Goal: Task Accomplishment & Management: Manage account settings

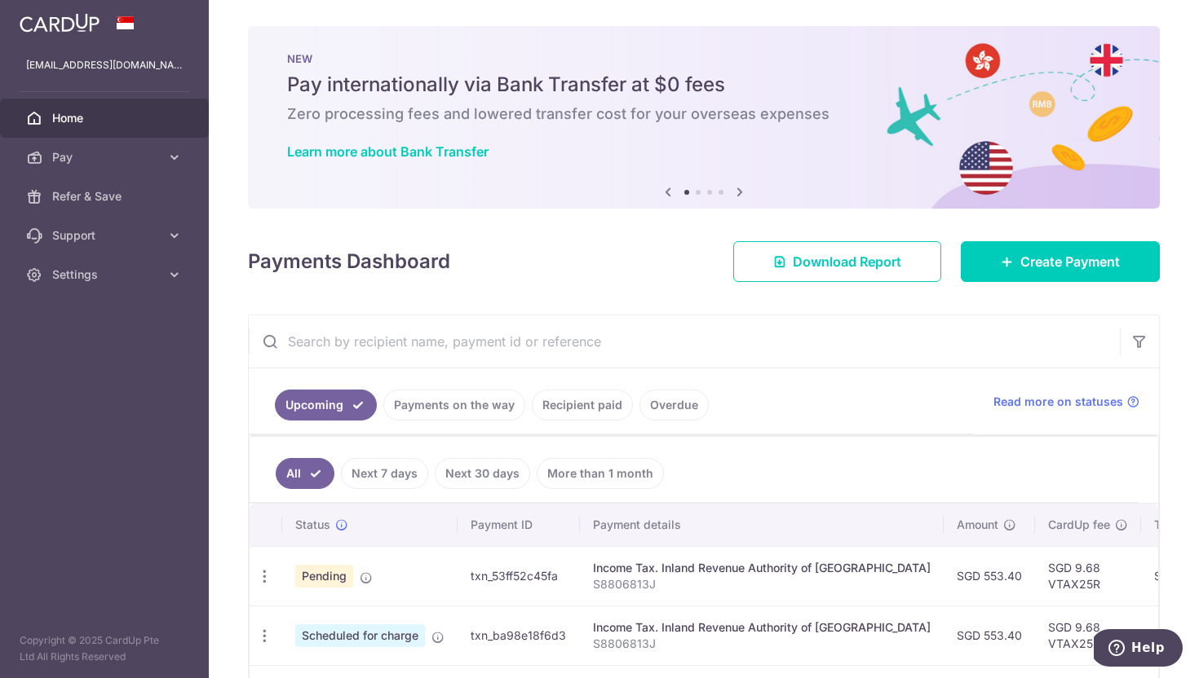
scroll to position [0, 344]
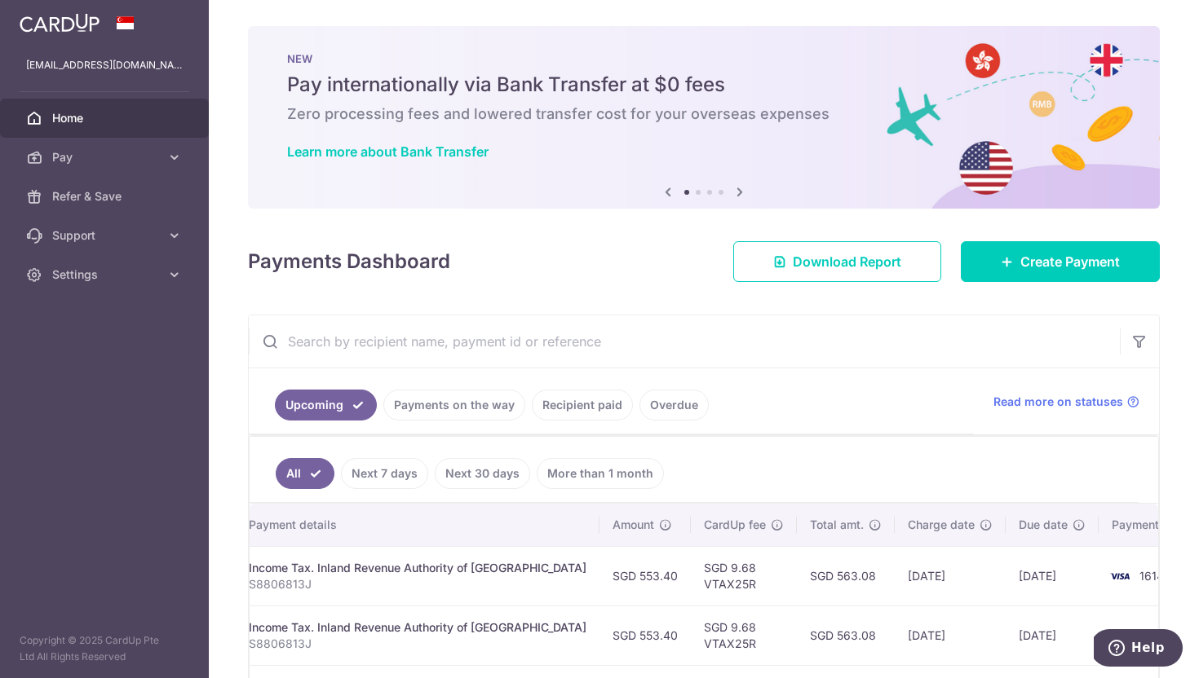
click at [70, 25] on img at bounding box center [60, 23] width 80 height 20
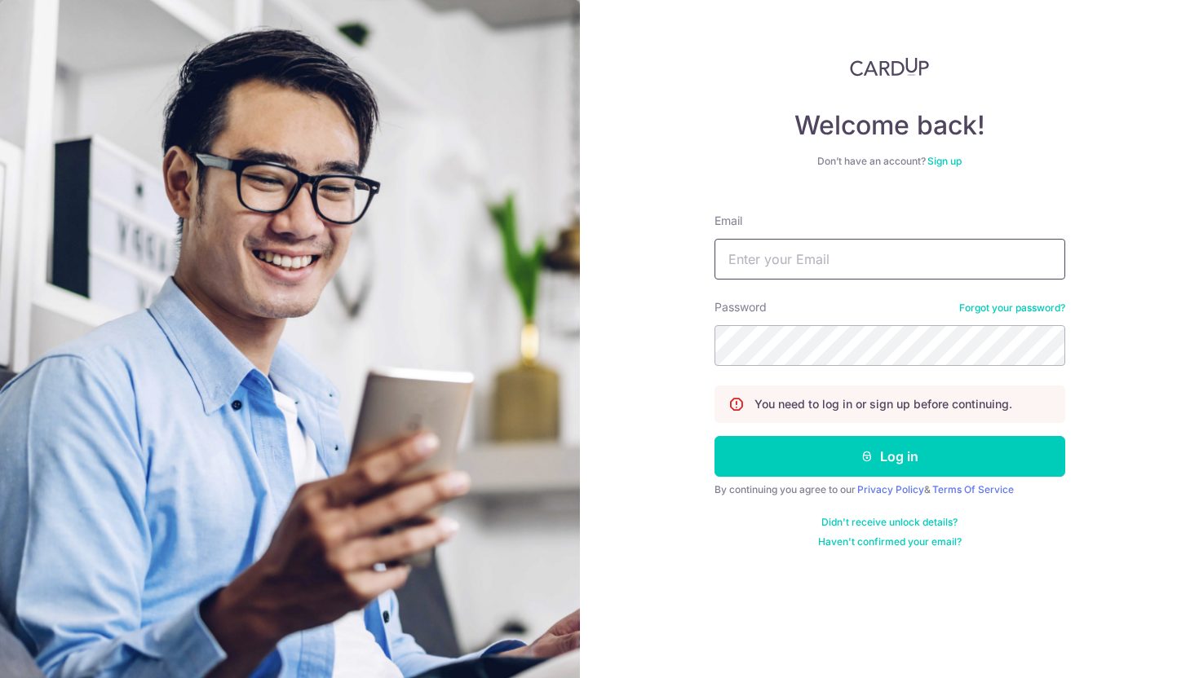
click at [921, 256] on input "Email" at bounding box center [889, 259] width 351 height 41
type input "[EMAIL_ADDRESS][DOMAIN_NAME]"
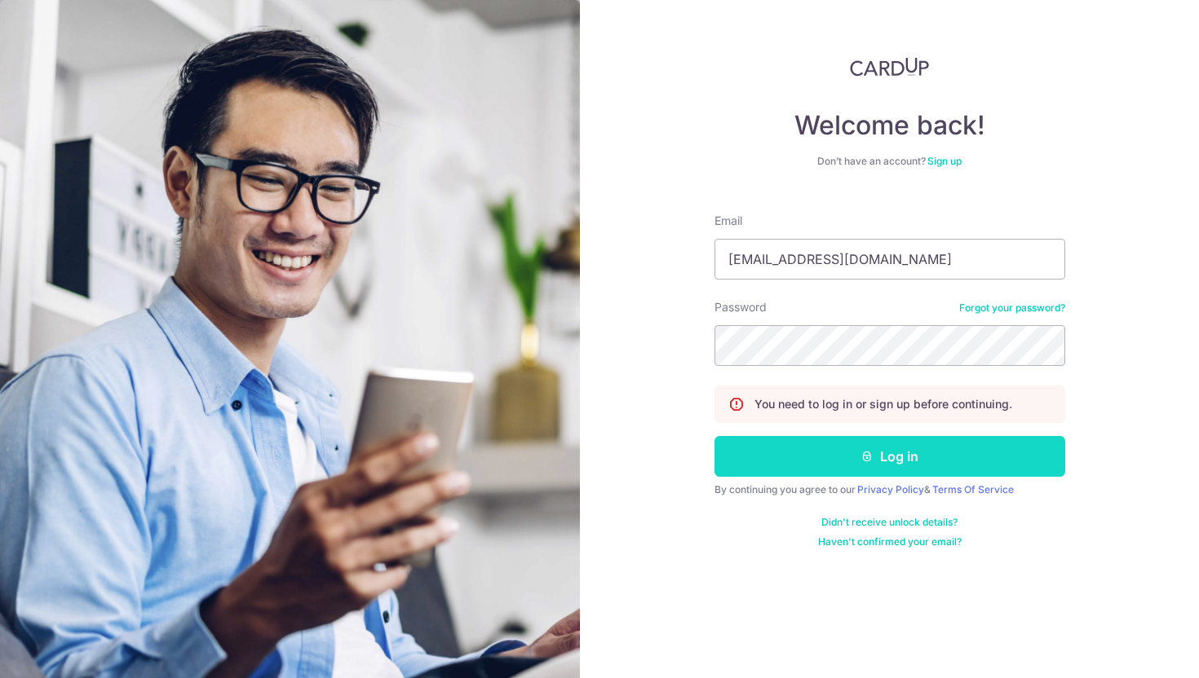
click at [777, 451] on button "Log in" at bounding box center [889, 456] width 351 height 41
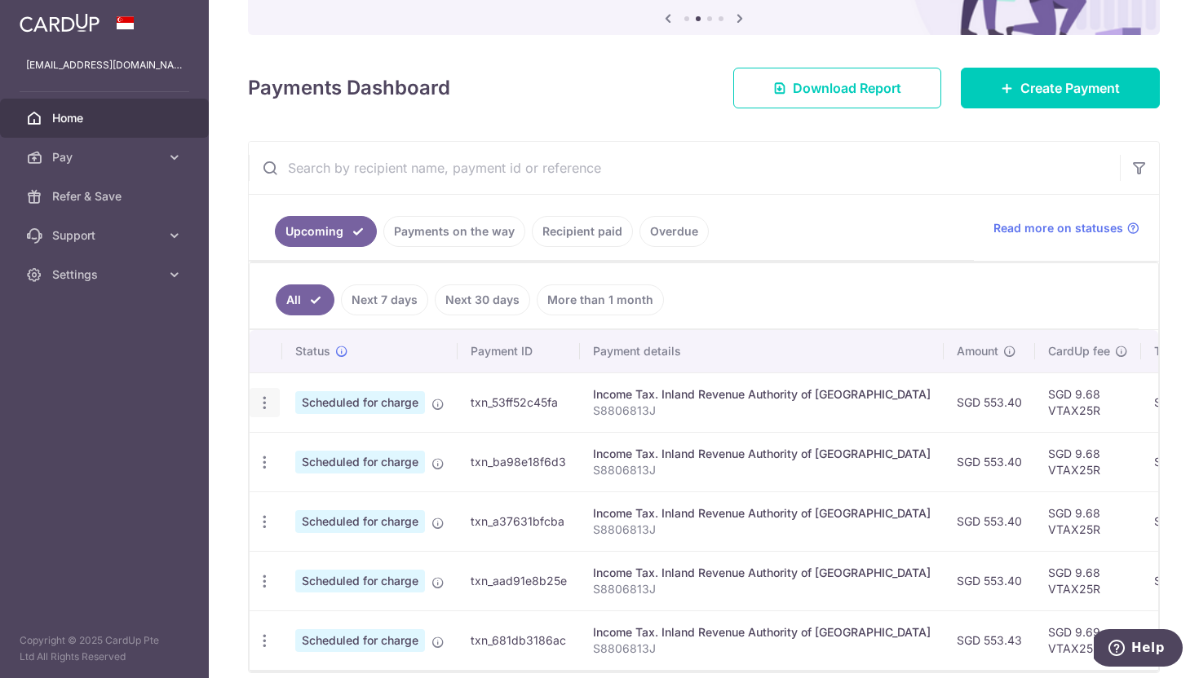
click at [271, 403] on icon "button" at bounding box center [264, 403] width 17 height 17
click at [303, 444] on span "Update payment" at bounding box center [351, 448] width 111 height 20
radio input "true"
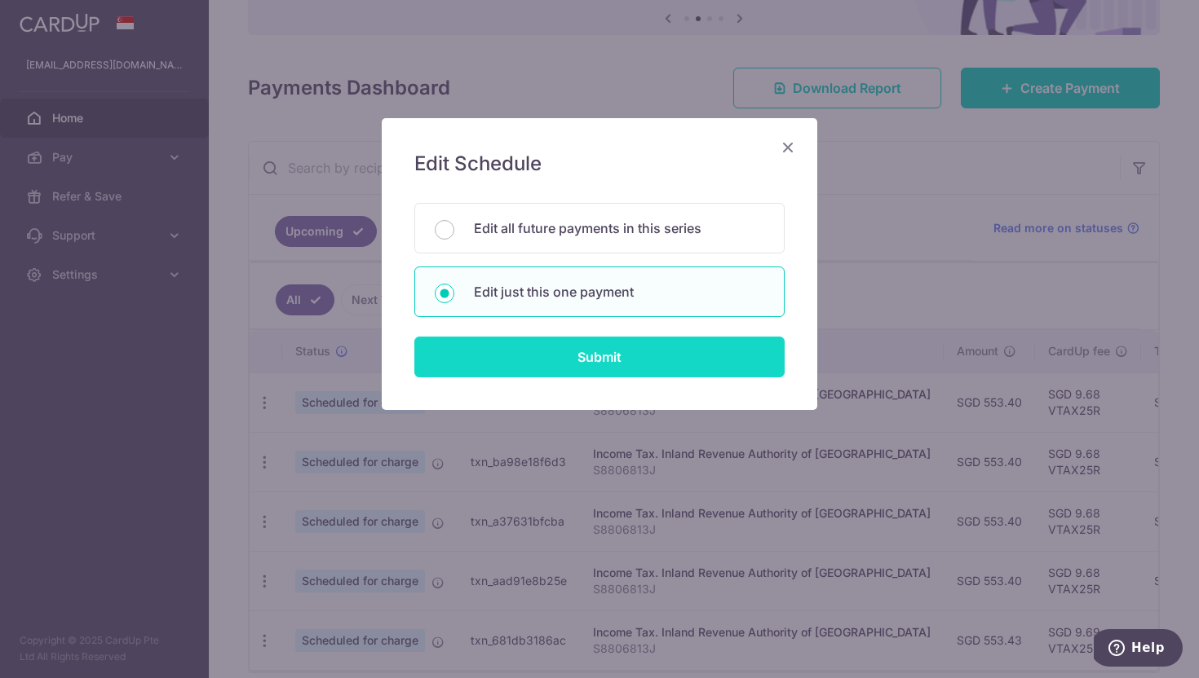
click at [603, 356] on input "Submit" at bounding box center [599, 357] width 370 height 41
radio input "true"
type input "553.40"
type input "27/10/2025"
type input "S8806813J"
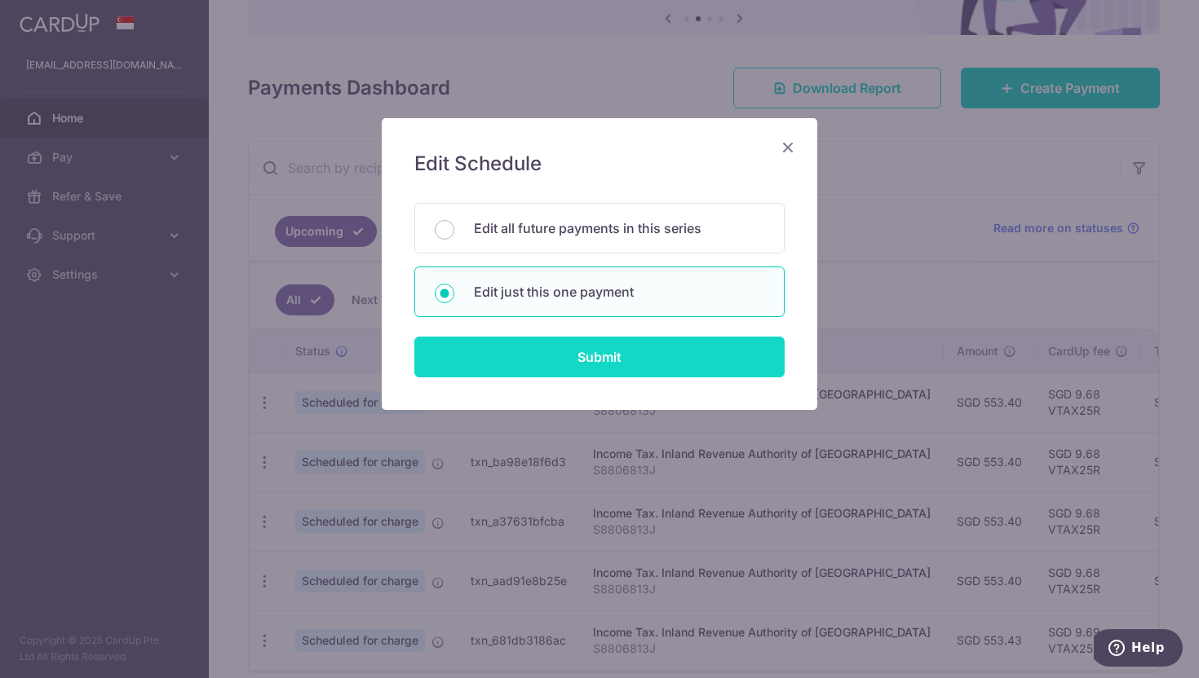
type input "VTAX25R"
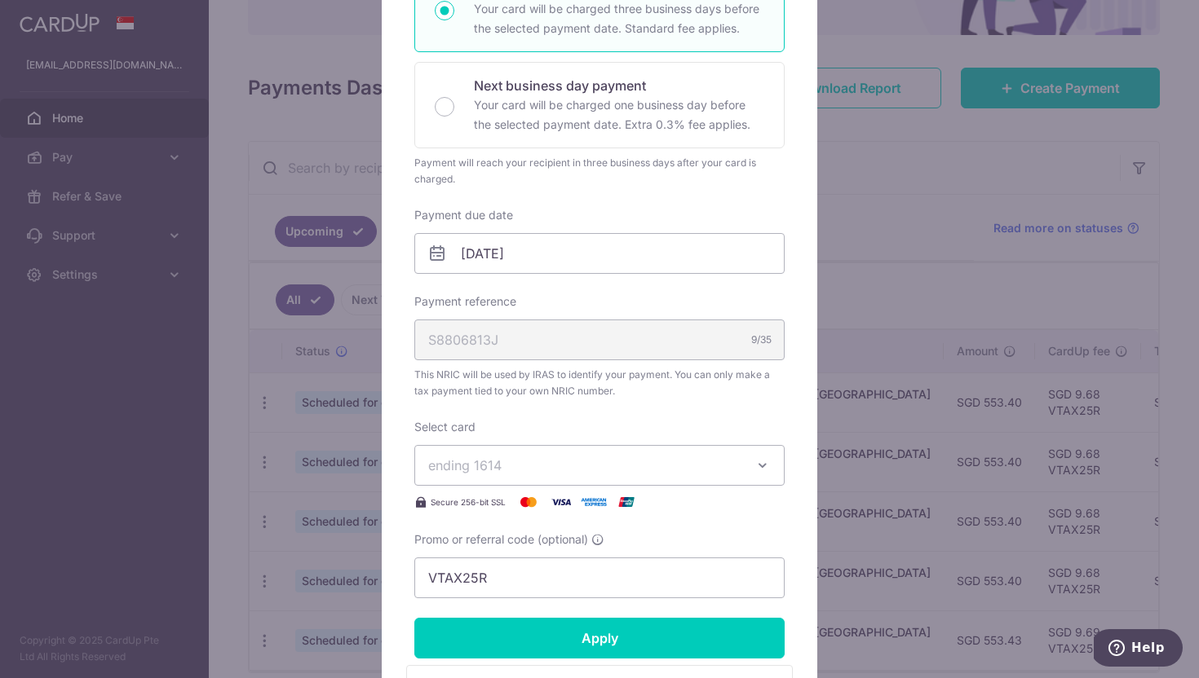
scroll to position [330, 0]
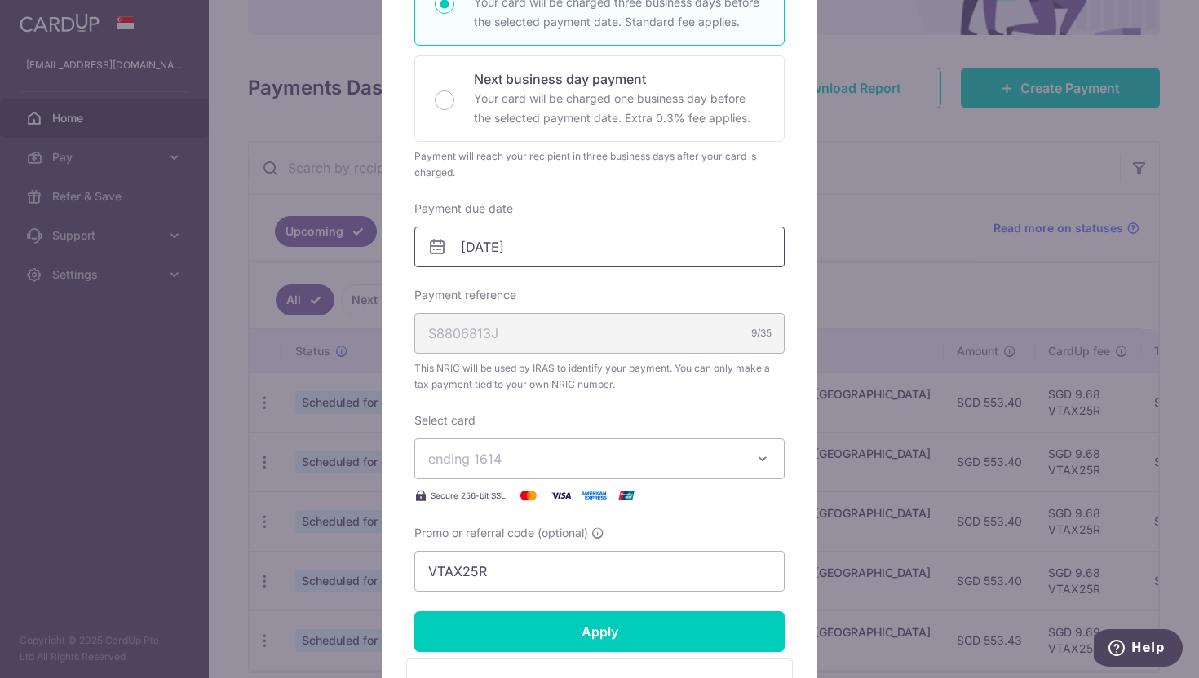
click at [594, 250] on input "27/10/2025" at bounding box center [599, 247] width 370 height 41
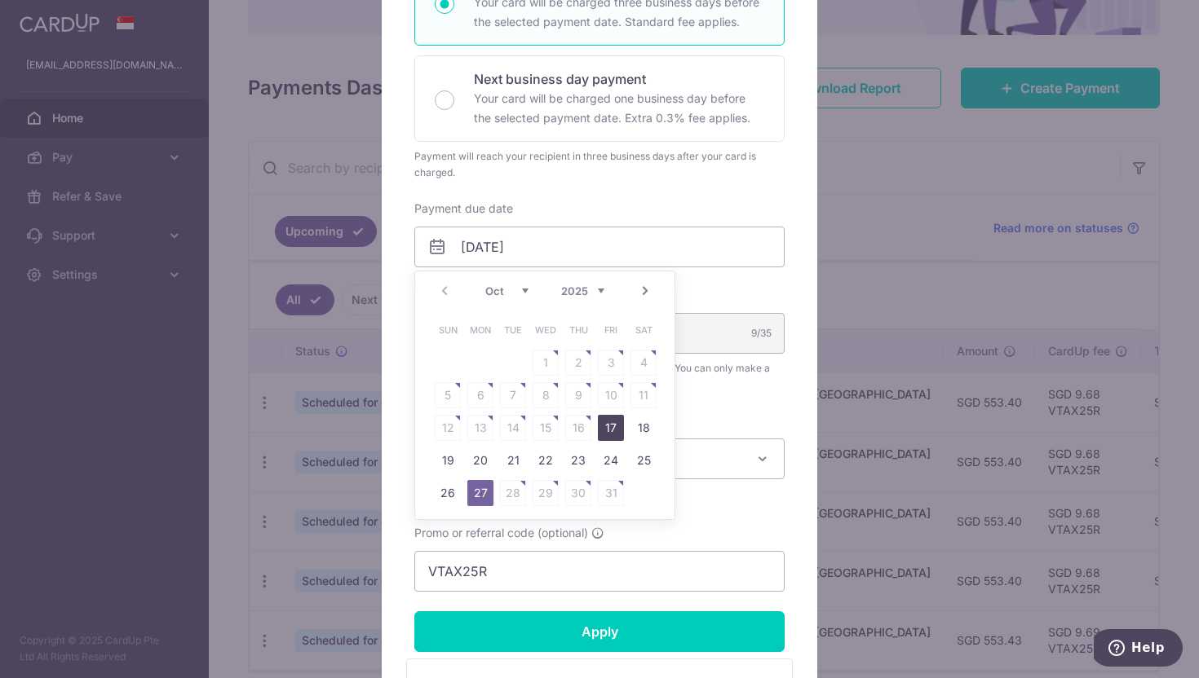
click at [608, 431] on link "17" at bounding box center [611, 428] width 26 height 26
type input "17/10/2025"
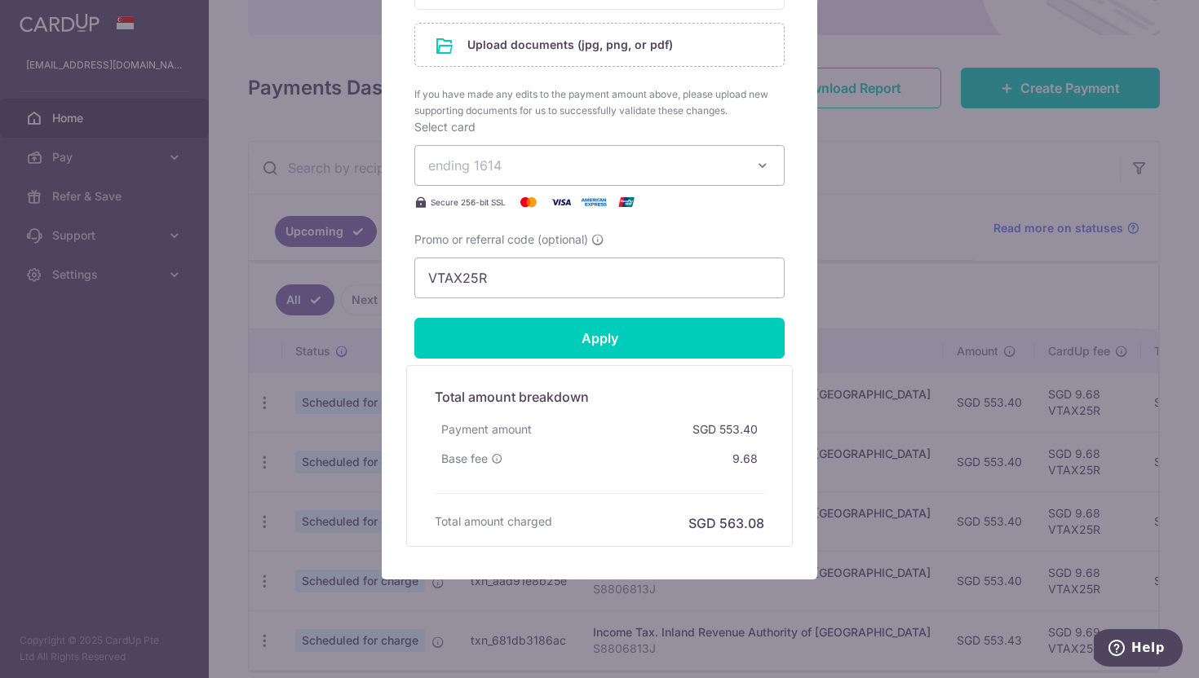
scroll to position [909, 0]
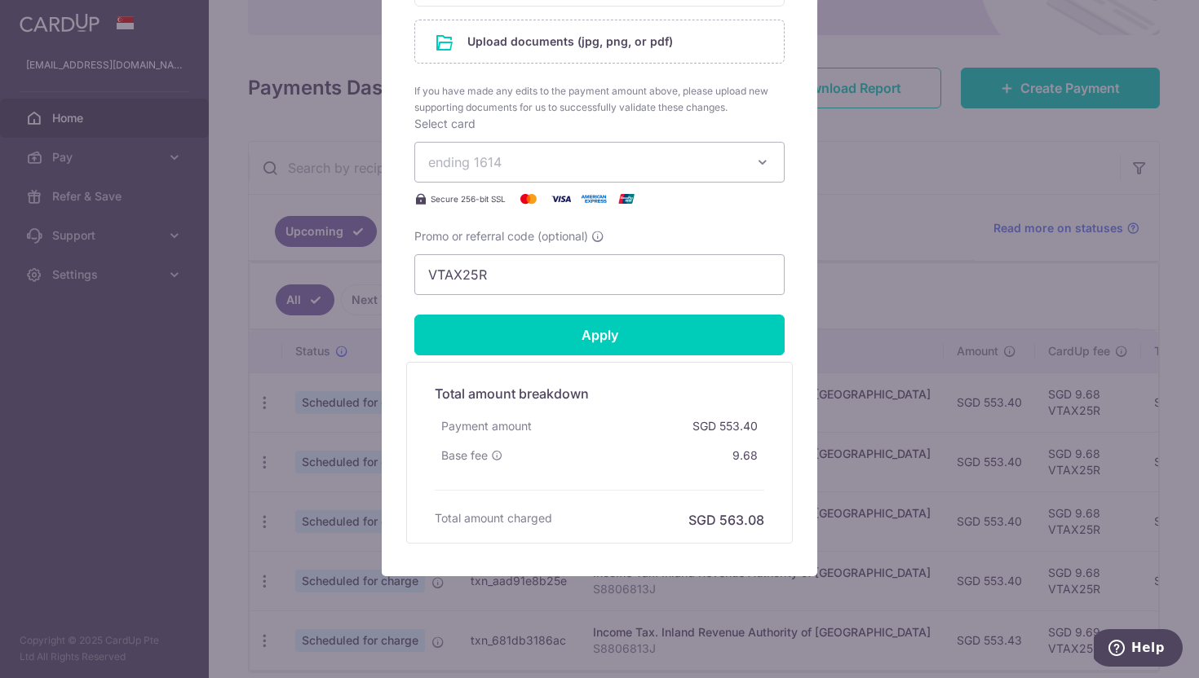
click at [546, 450] on div "Base fee 9.68" at bounding box center [599, 455] width 329 height 29
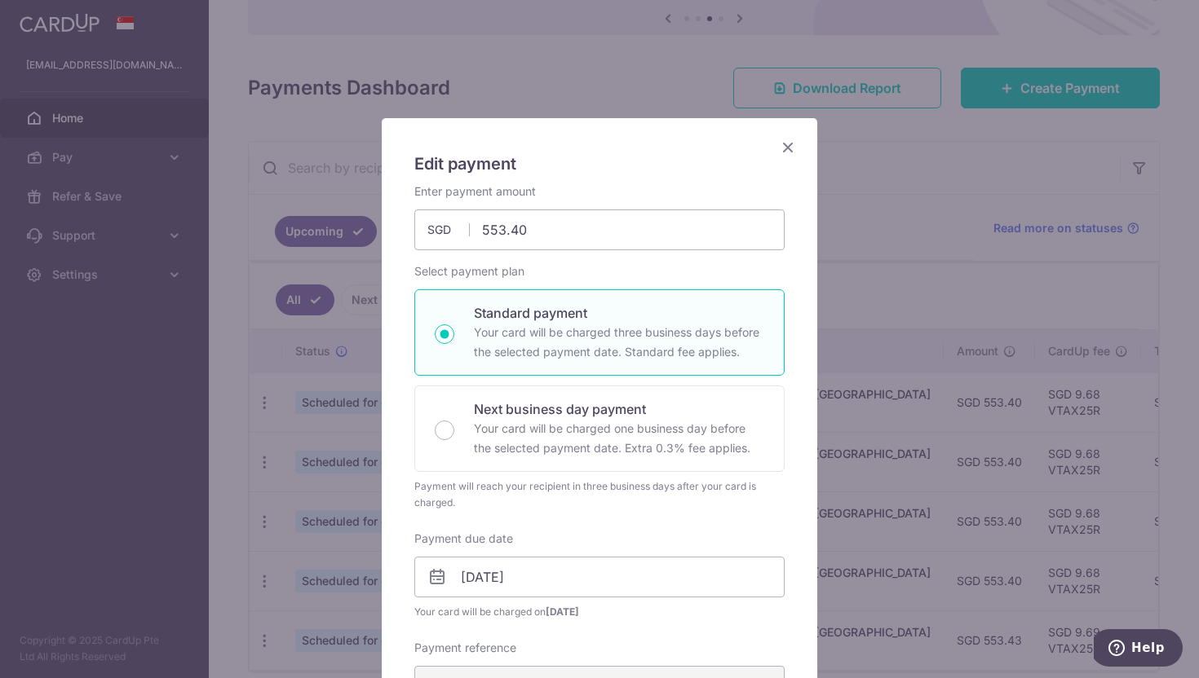
scroll to position [0, 0]
click at [783, 147] on icon "Close" at bounding box center [788, 147] width 20 height 20
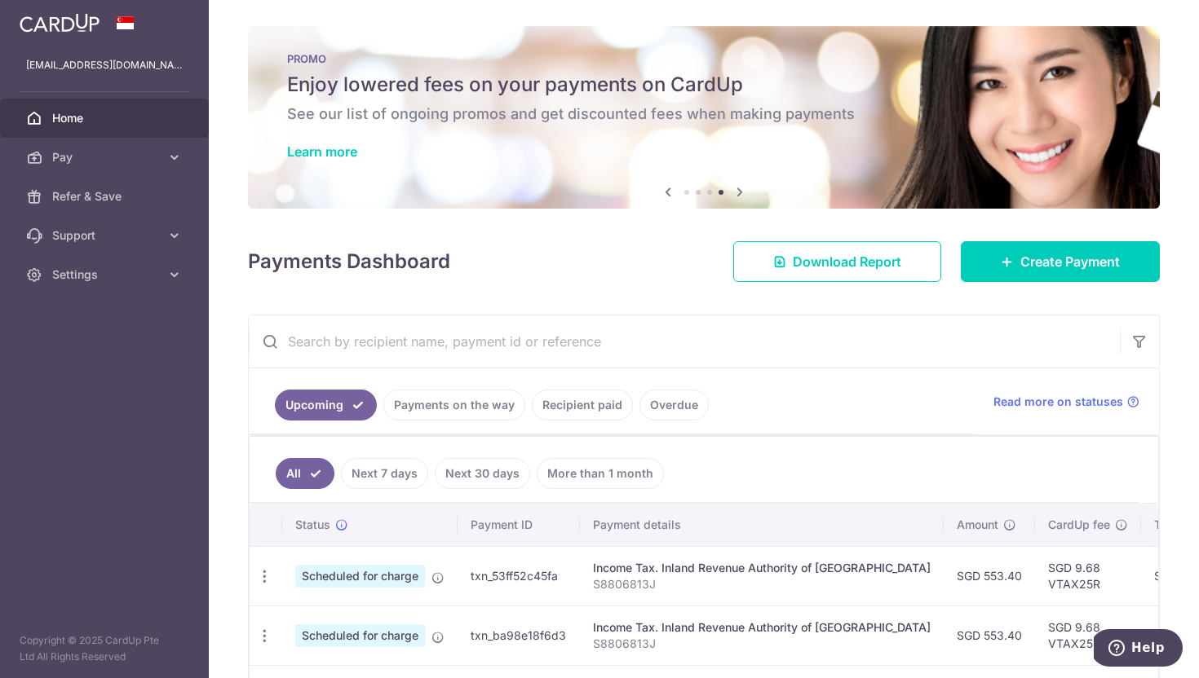
click at [75, 29] on img at bounding box center [60, 23] width 80 height 20
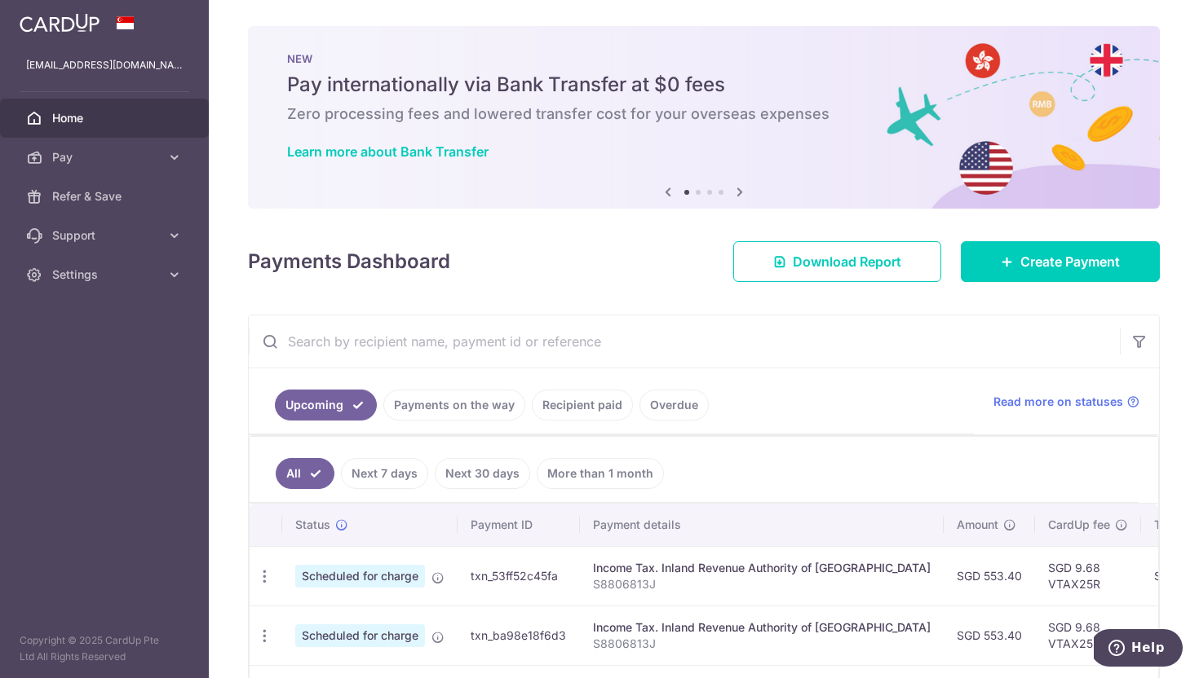
click at [77, 23] on img at bounding box center [60, 23] width 80 height 20
